Goal: Check status

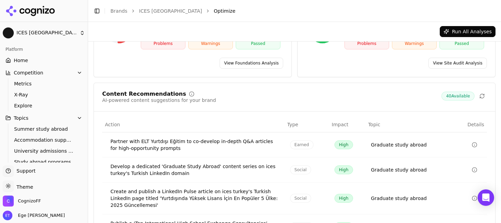
click at [34, 57] on link "Home" at bounding box center [44, 60] width 82 height 11
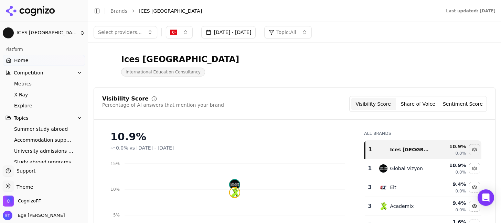
click at [256, 31] on button "[DATE] - [DATE]" at bounding box center [228, 32] width 55 height 12
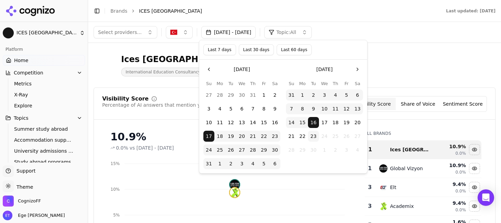
click at [227, 49] on button "Last 7 days" at bounding box center [219, 49] width 33 height 11
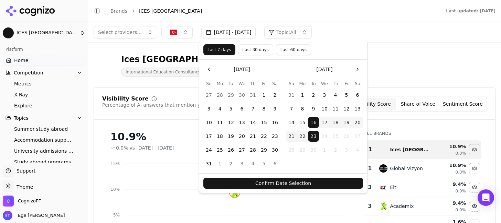
click at [252, 178] on button "Confirm Date Selection" at bounding box center [283, 183] width 160 height 11
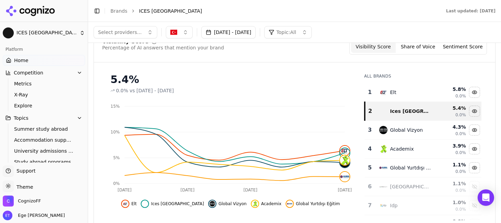
scroll to position [51, 0]
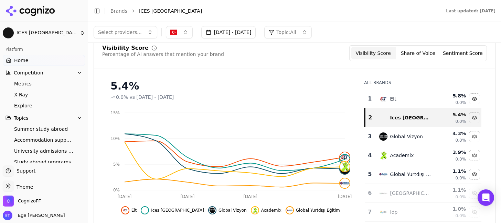
click at [414, 53] on button "Share of Voice" at bounding box center [417, 53] width 45 height 12
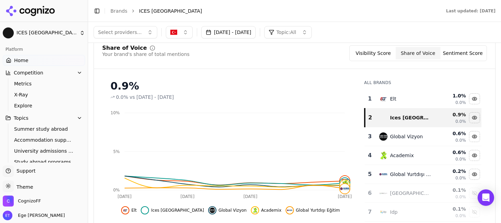
click at [453, 56] on button "Sentiment Score" at bounding box center [462, 53] width 45 height 12
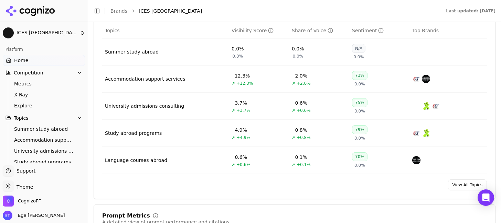
scroll to position [322, 0]
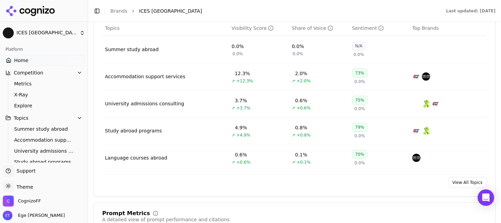
click at [453, 183] on link "View All Topics" at bounding box center [467, 182] width 39 height 11
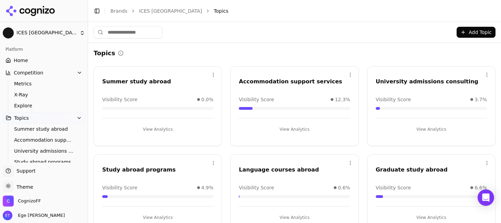
click at [45, 59] on link "Home" at bounding box center [44, 60] width 82 height 11
